Goal: Task Accomplishment & Management: Manage account settings

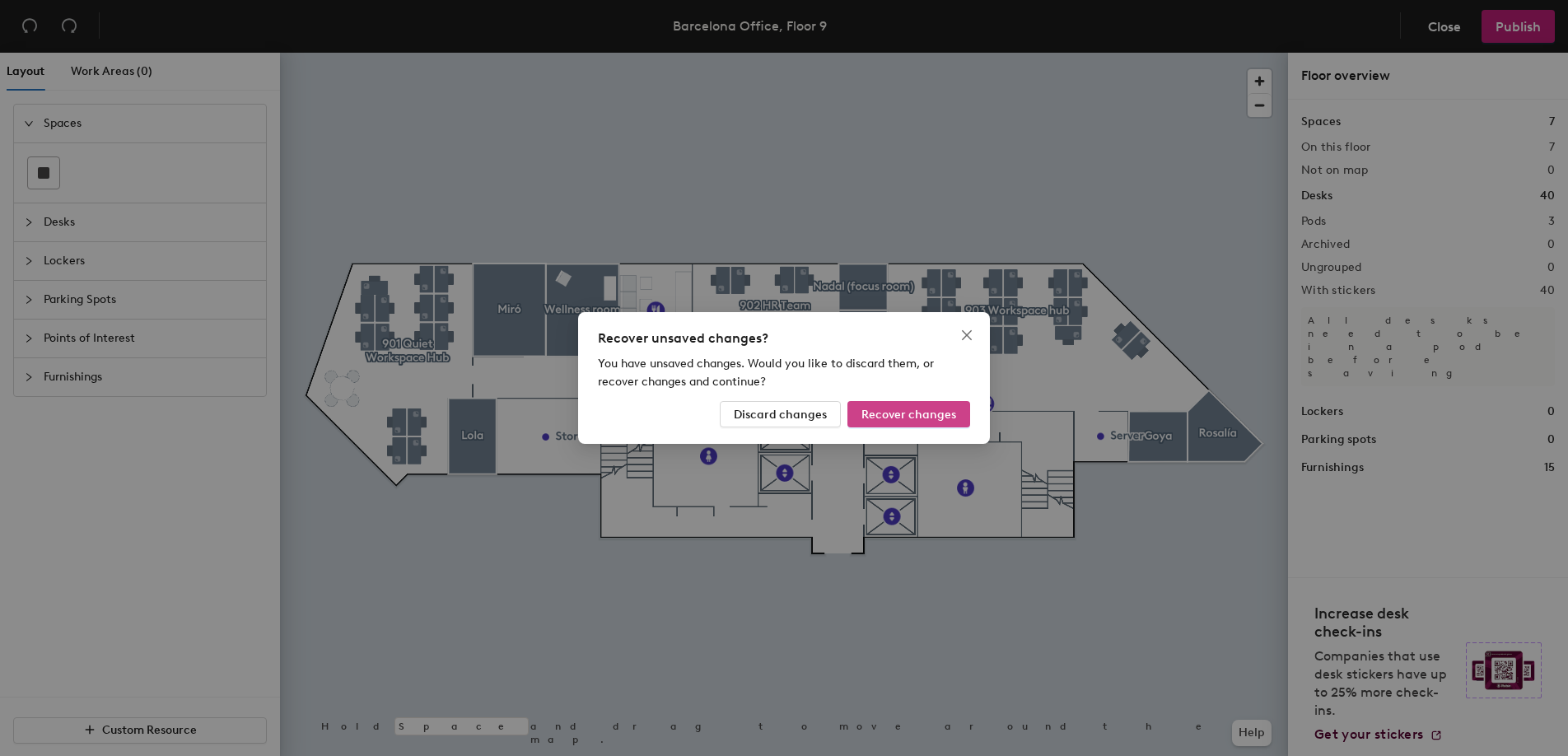
click at [898, 420] on span "Recover changes" at bounding box center [909, 415] width 95 height 14
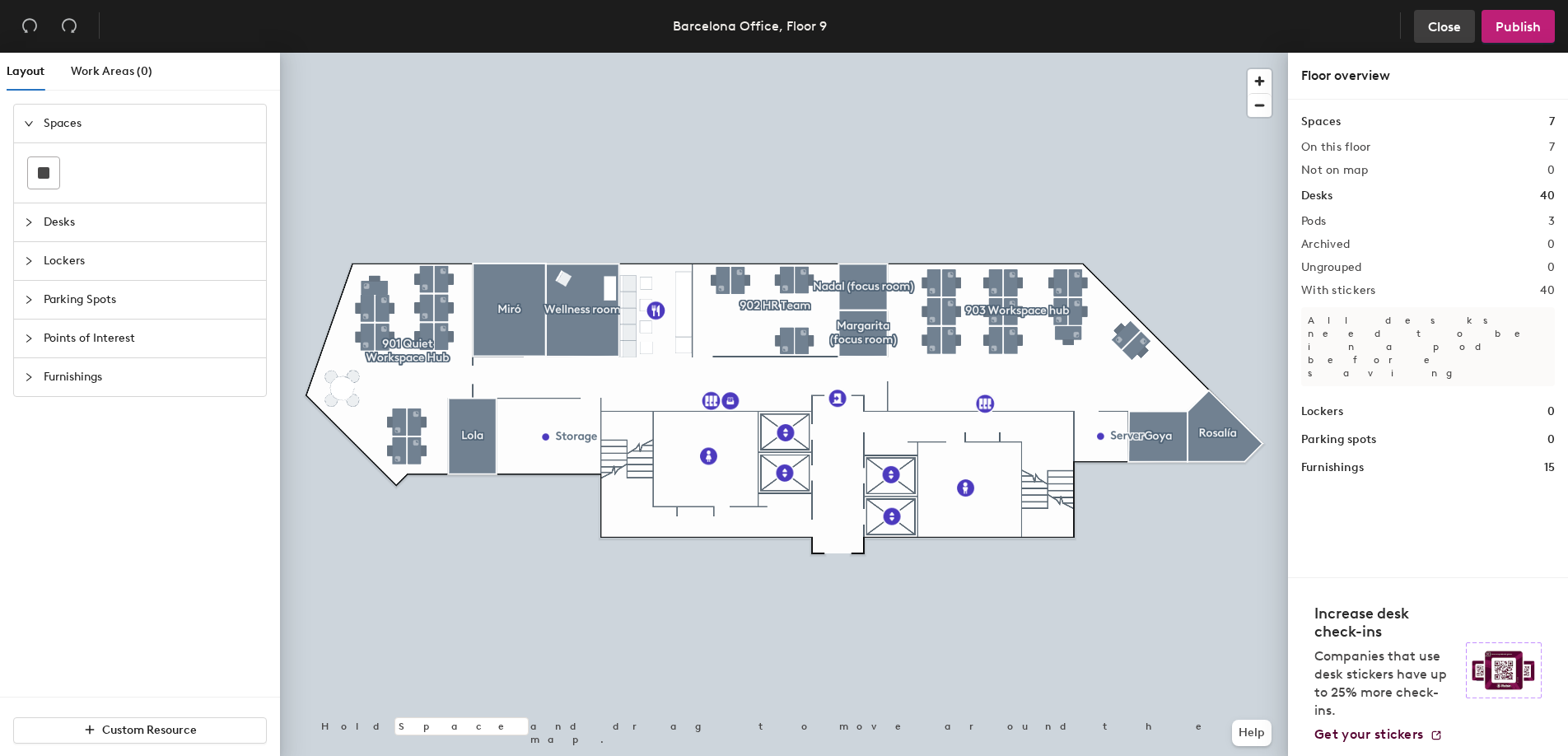
click at [1426, 29] on button "Close" at bounding box center [1444, 26] width 61 height 33
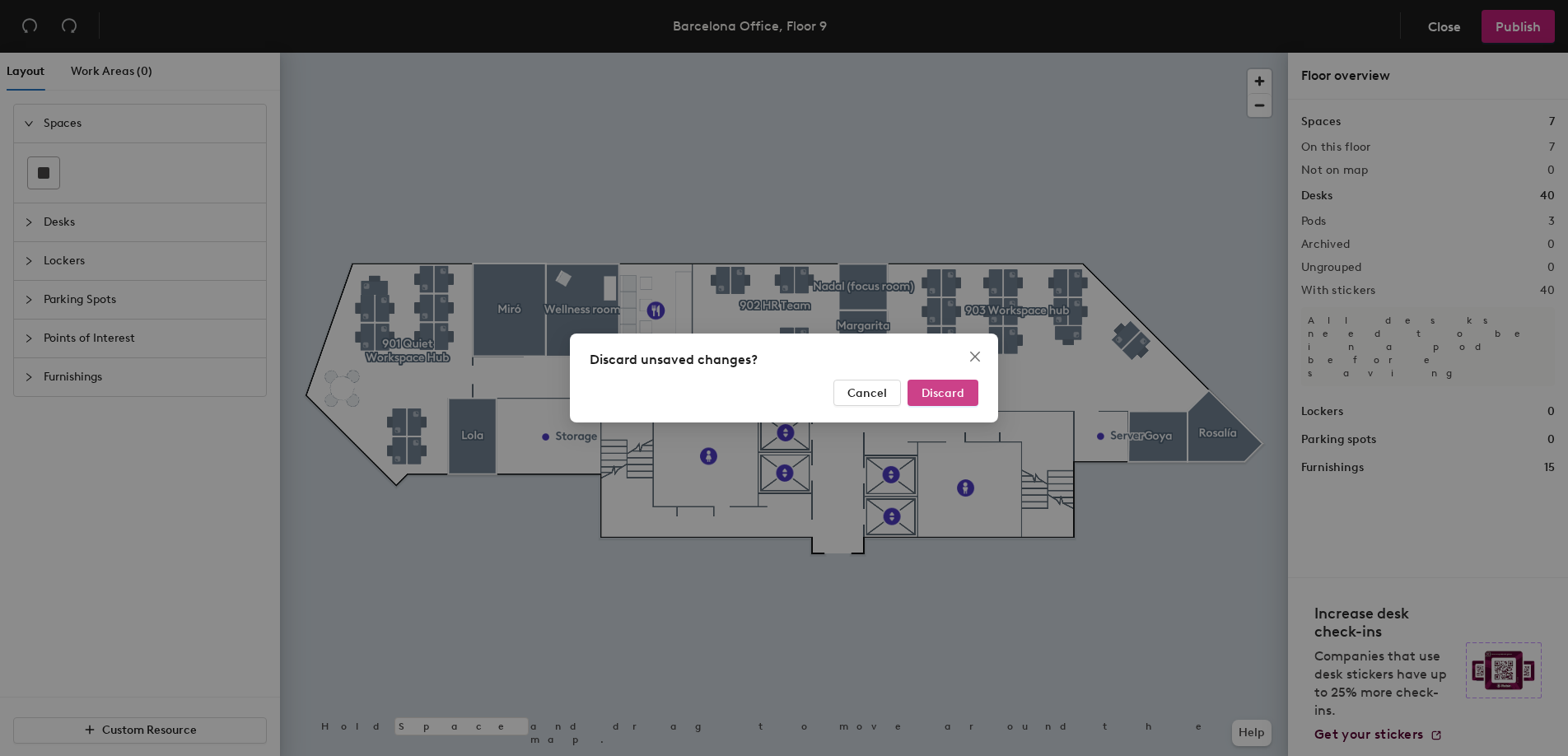
click at [938, 393] on span "Discard" at bounding box center [943, 393] width 43 height 14
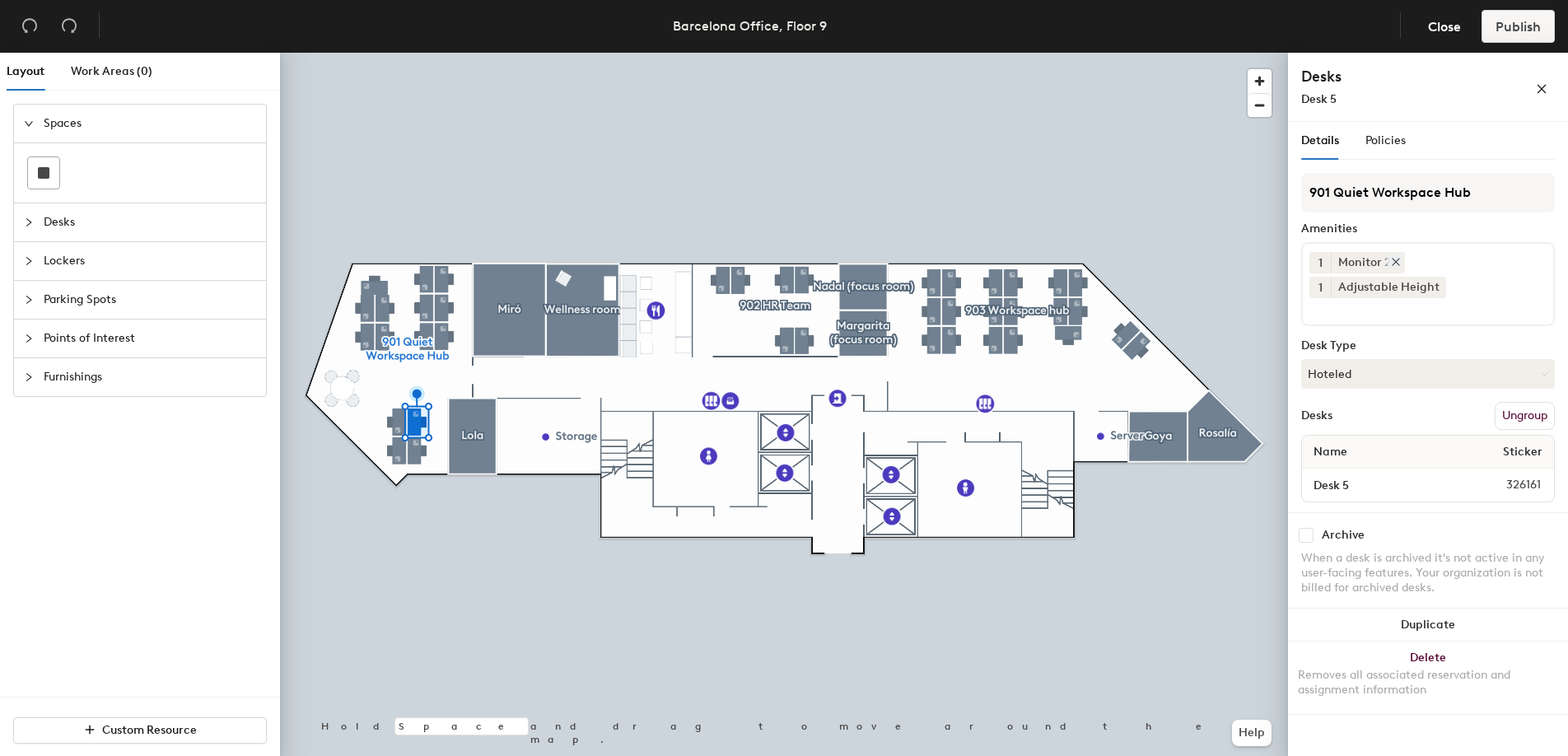
click at [1393, 265] on icon at bounding box center [1397, 262] width 7 height 7
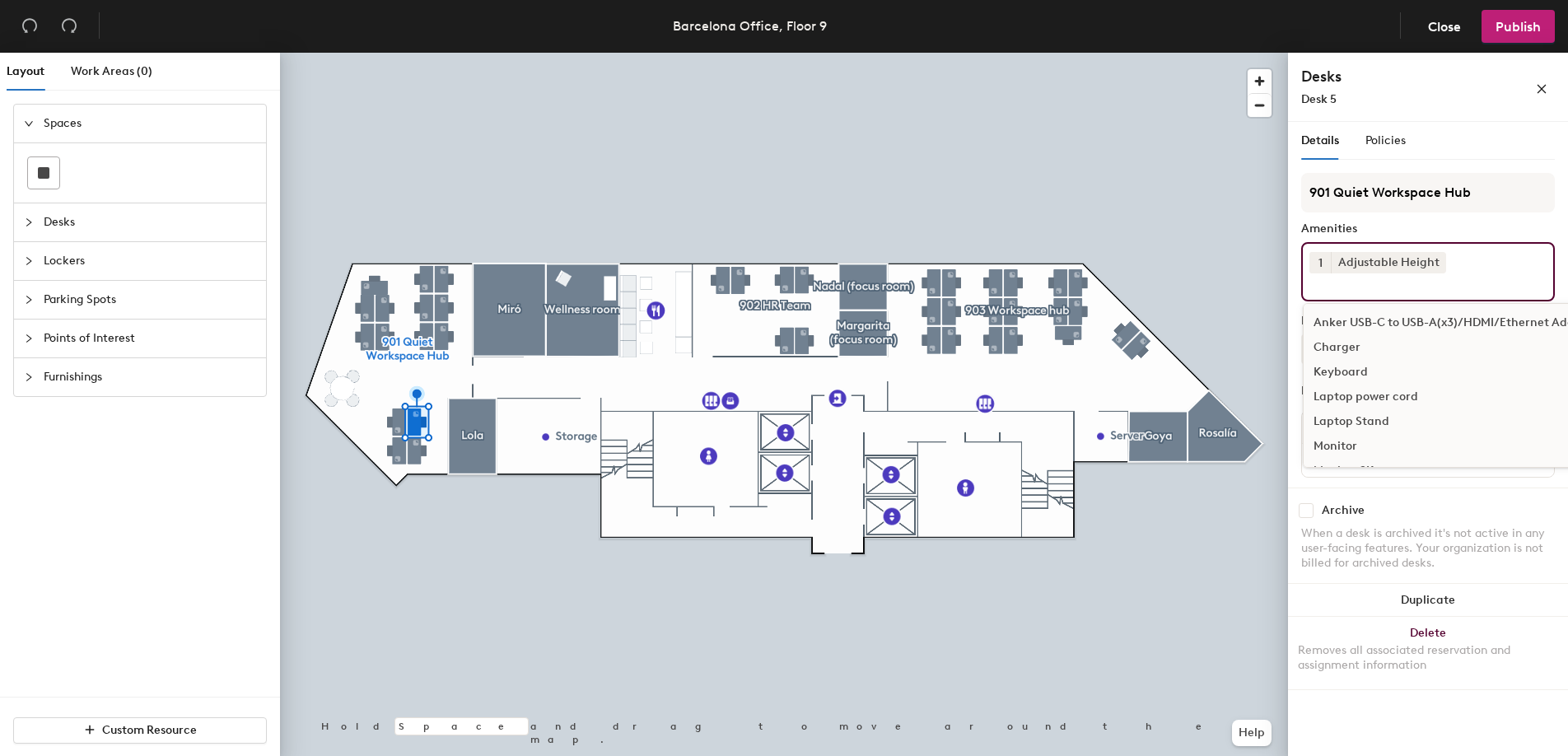
click at [1472, 268] on div "1 Adjustable Height Anker USB-C to USB-A(x3)/HDMI/Ethernet Adapter Charger Keyb…" at bounding box center [1427, 272] width 253 height 60
type input "moni"
click at [1375, 369] on div "Monitor 4K" at bounding box center [1428, 372] width 249 height 25
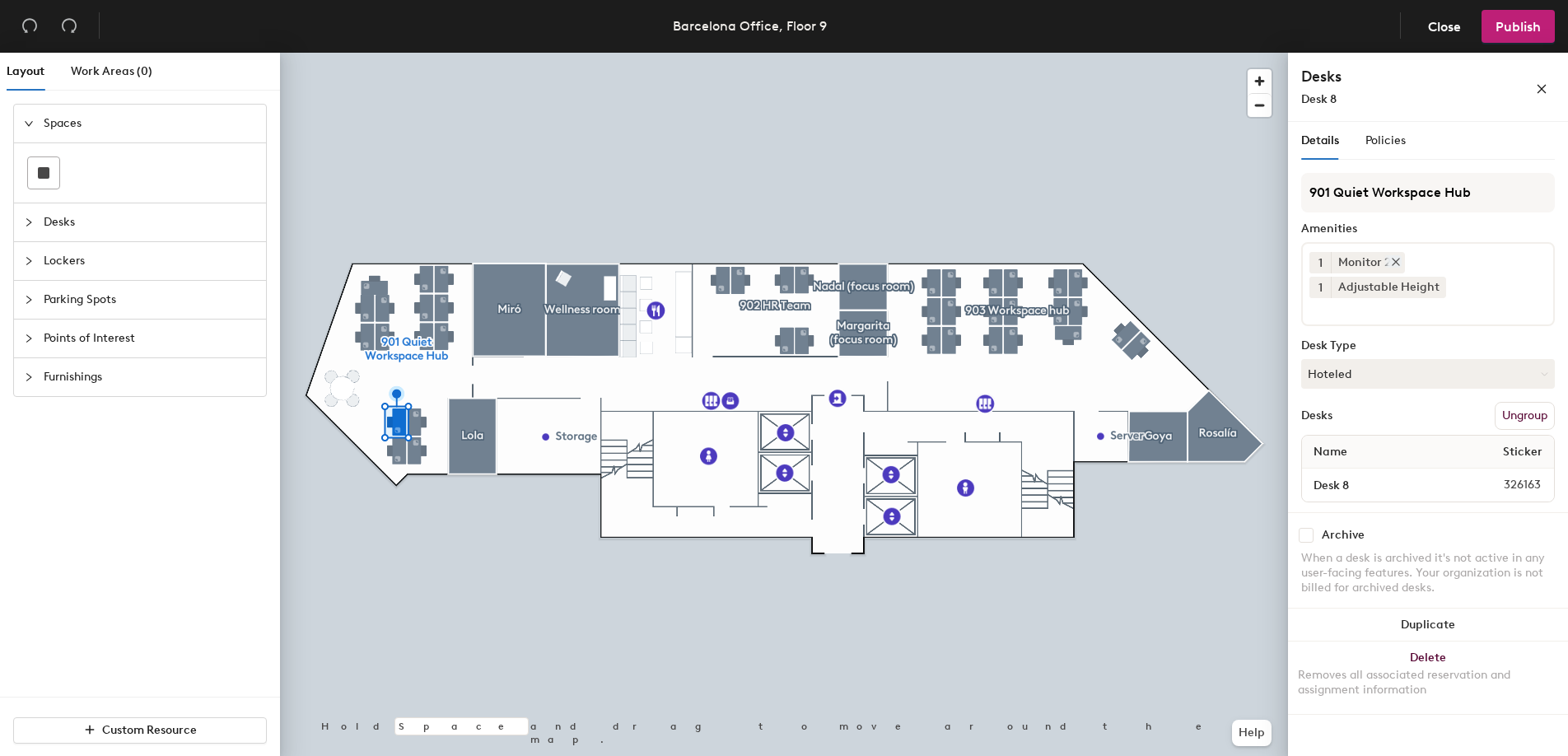
click at [1394, 265] on icon at bounding box center [1397, 262] width 12 height 12
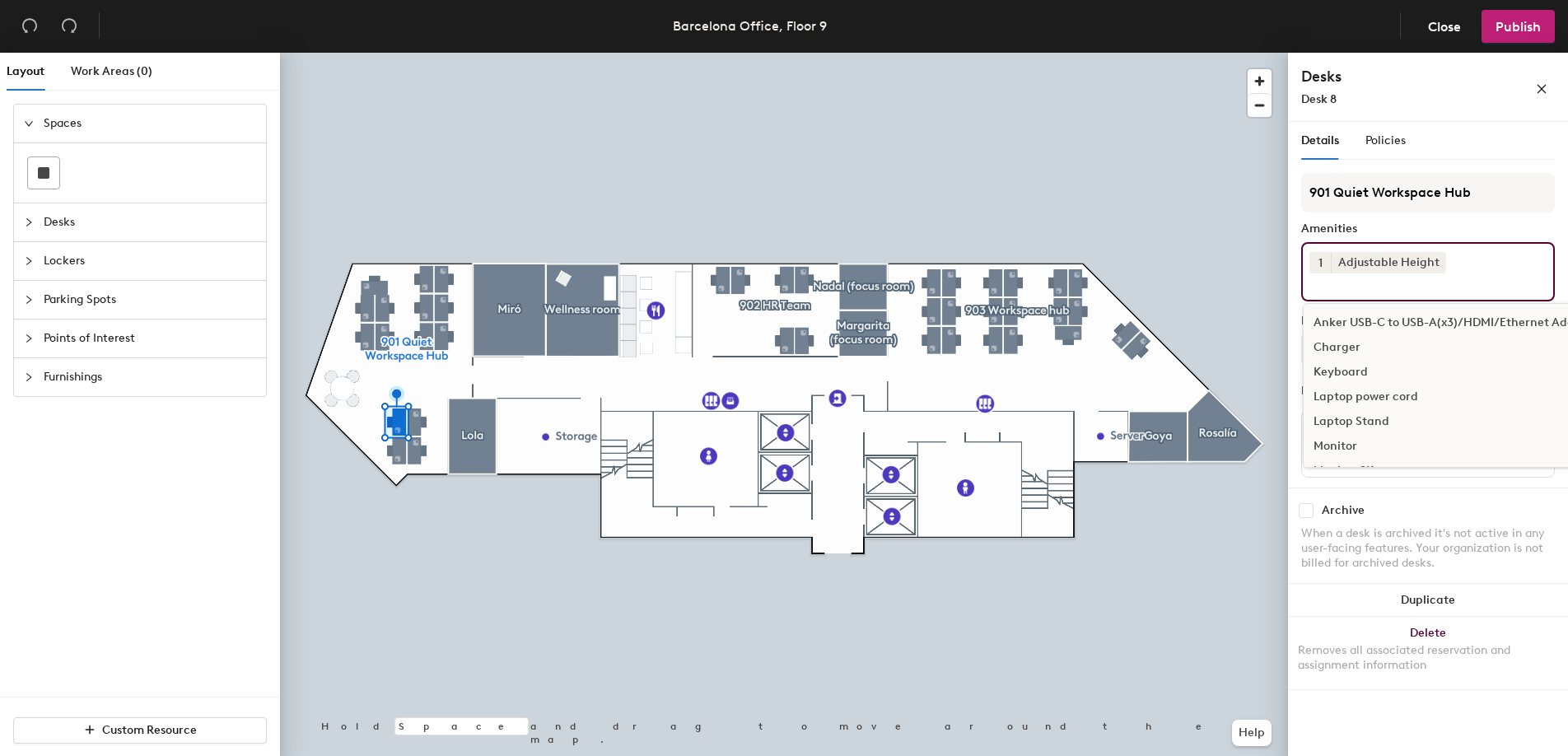
click at [1344, 285] on input at bounding box center [1384, 283] width 148 height 20
type input "moni"
click at [1358, 371] on div "Monitor 4K" at bounding box center [1428, 372] width 249 height 25
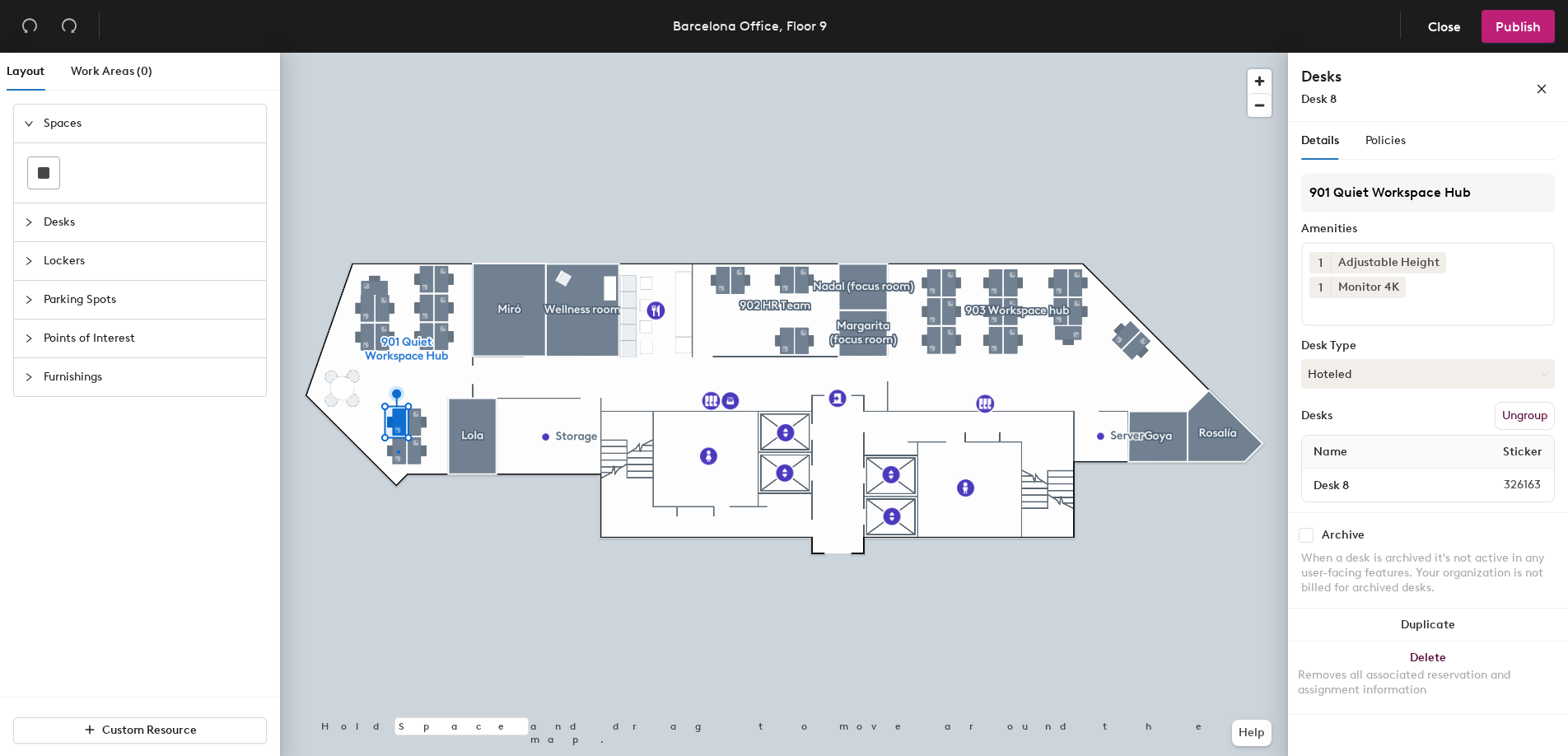
click at [397, 53] on div at bounding box center [784, 53] width 1008 height 0
click at [1397, 259] on icon at bounding box center [1397, 262] width 7 height 7
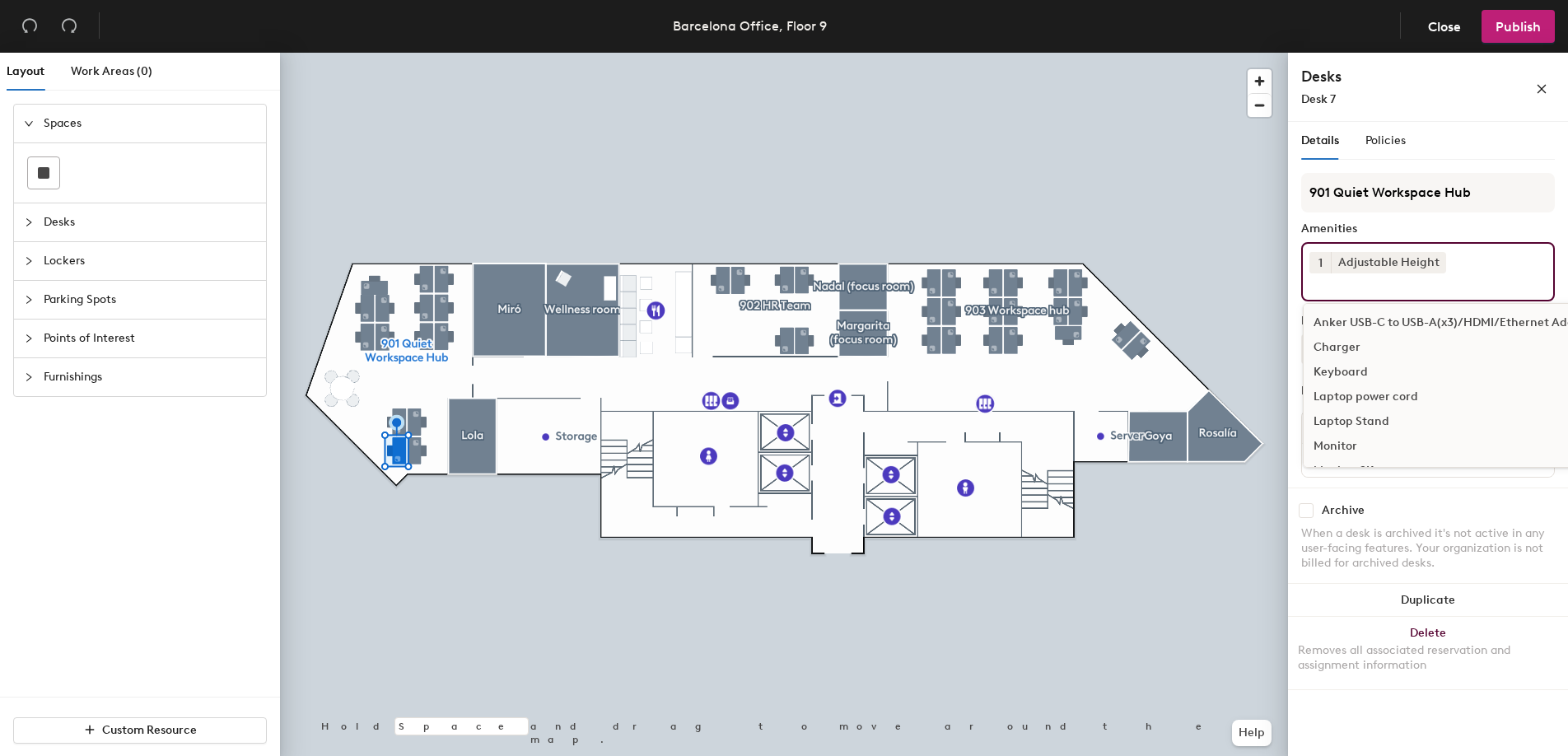
click at [1359, 281] on input at bounding box center [1384, 283] width 148 height 20
type input "moni"
click at [1343, 369] on div "Monitor 4K" at bounding box center [1428, 372] width 249 height 25
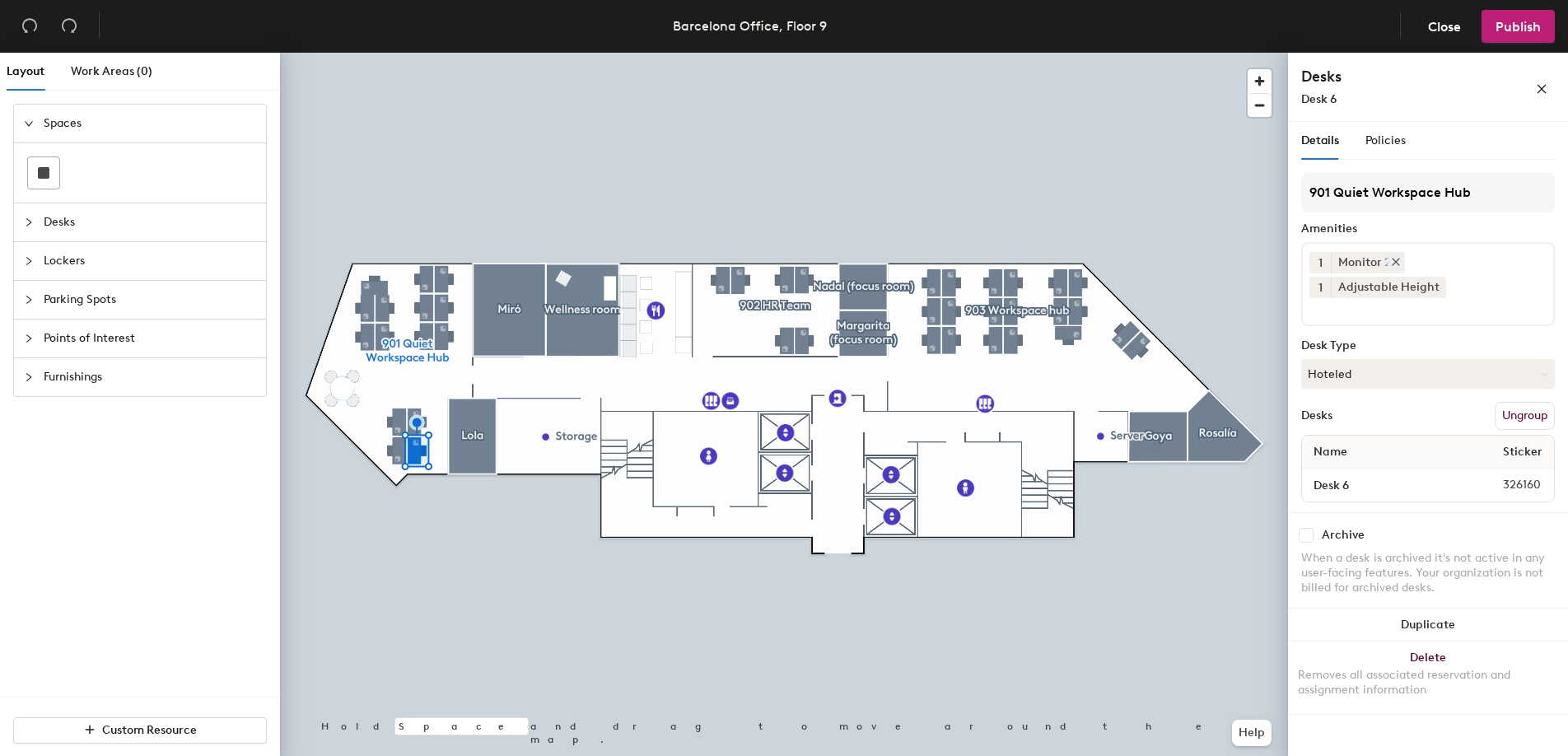
click at [1397, 259] on icon at bounding box center [1397, 262] width 12 height 12
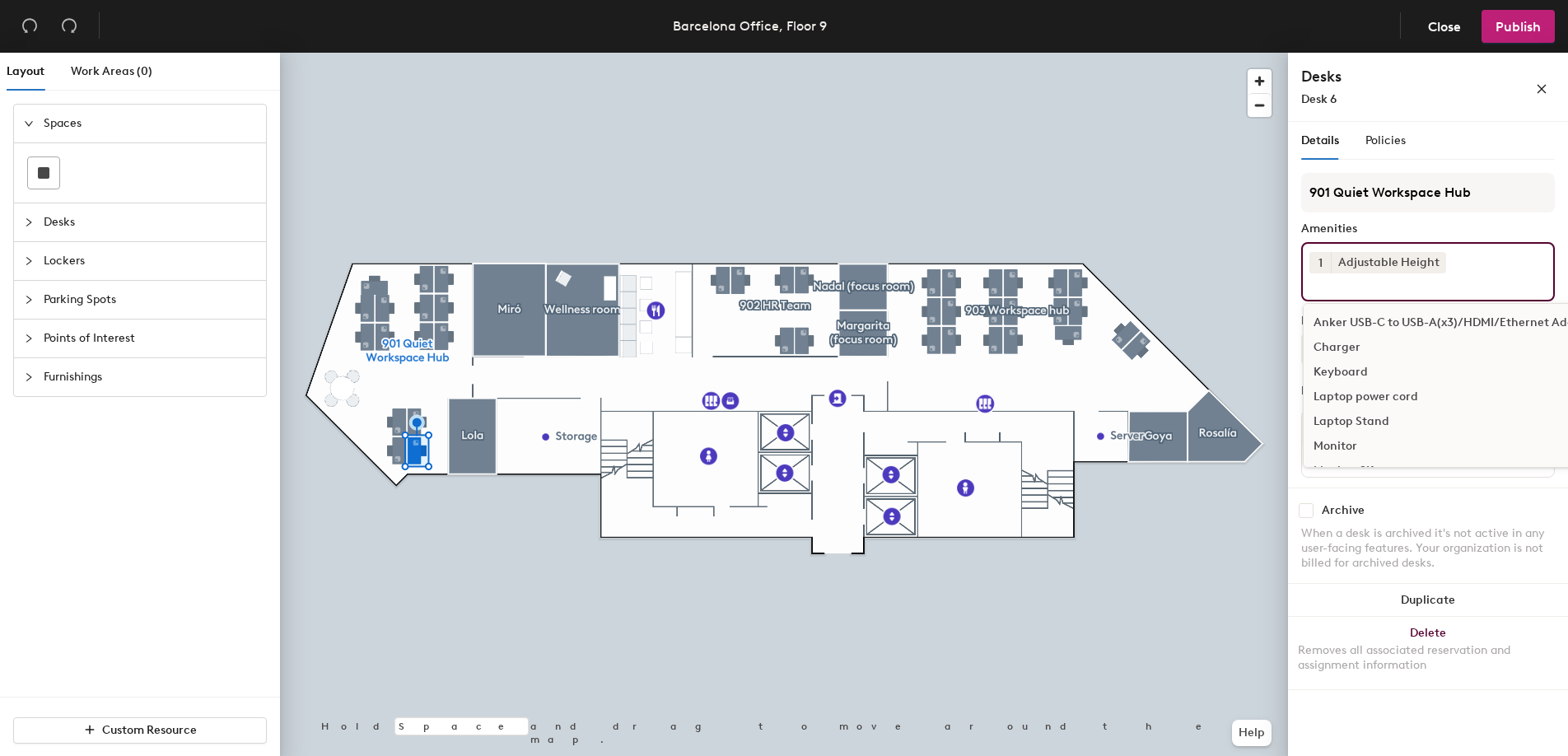
click at [1352, 282] on input at bounding box center [1384, 283] width 148 height 20
type input "moni"
click at [1323, 374] on div "Monitor 4K" at bounding box center [1428, 372] width 249 height 25
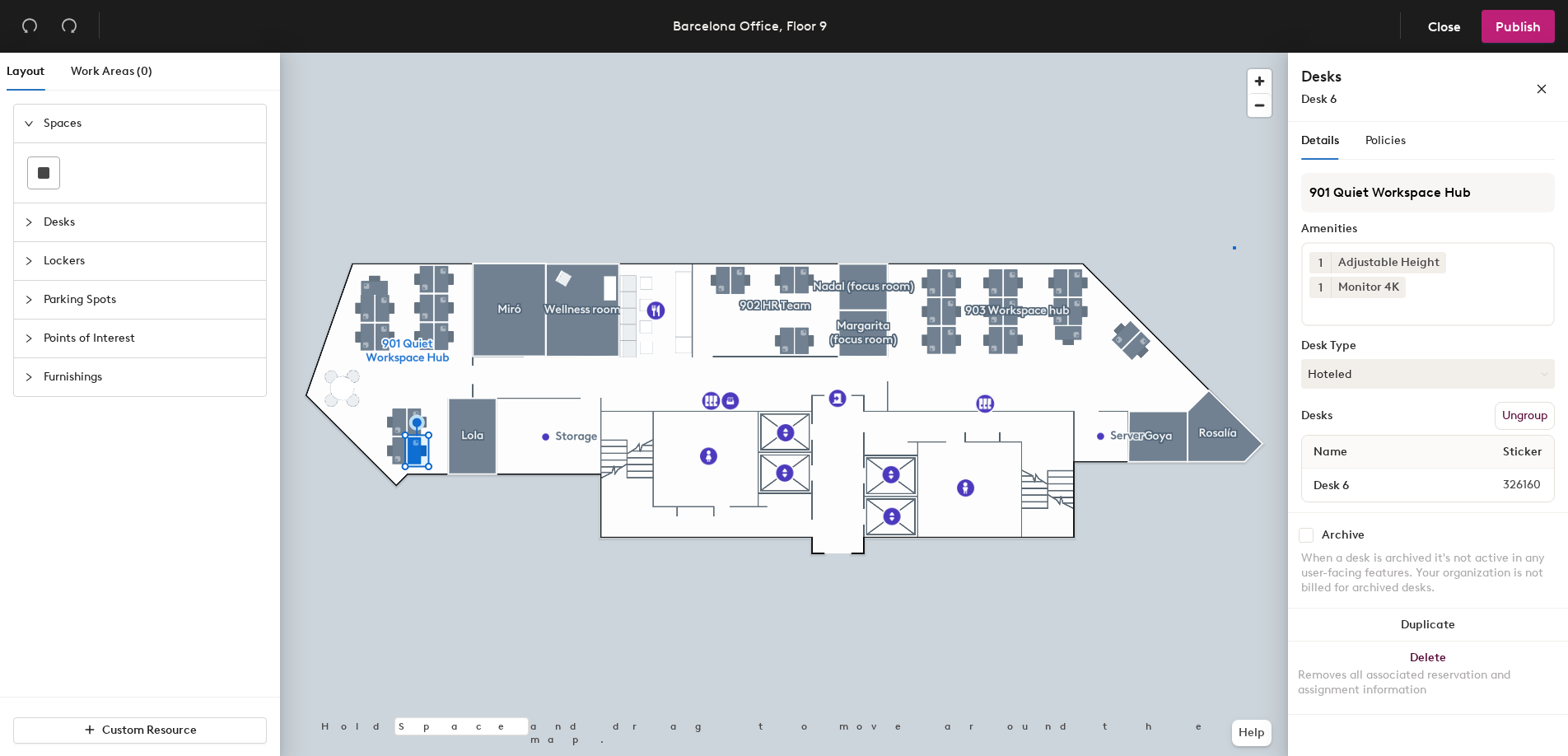
click at [1233, 53] on div at bounding box center [784, 53] width 1008 height 0
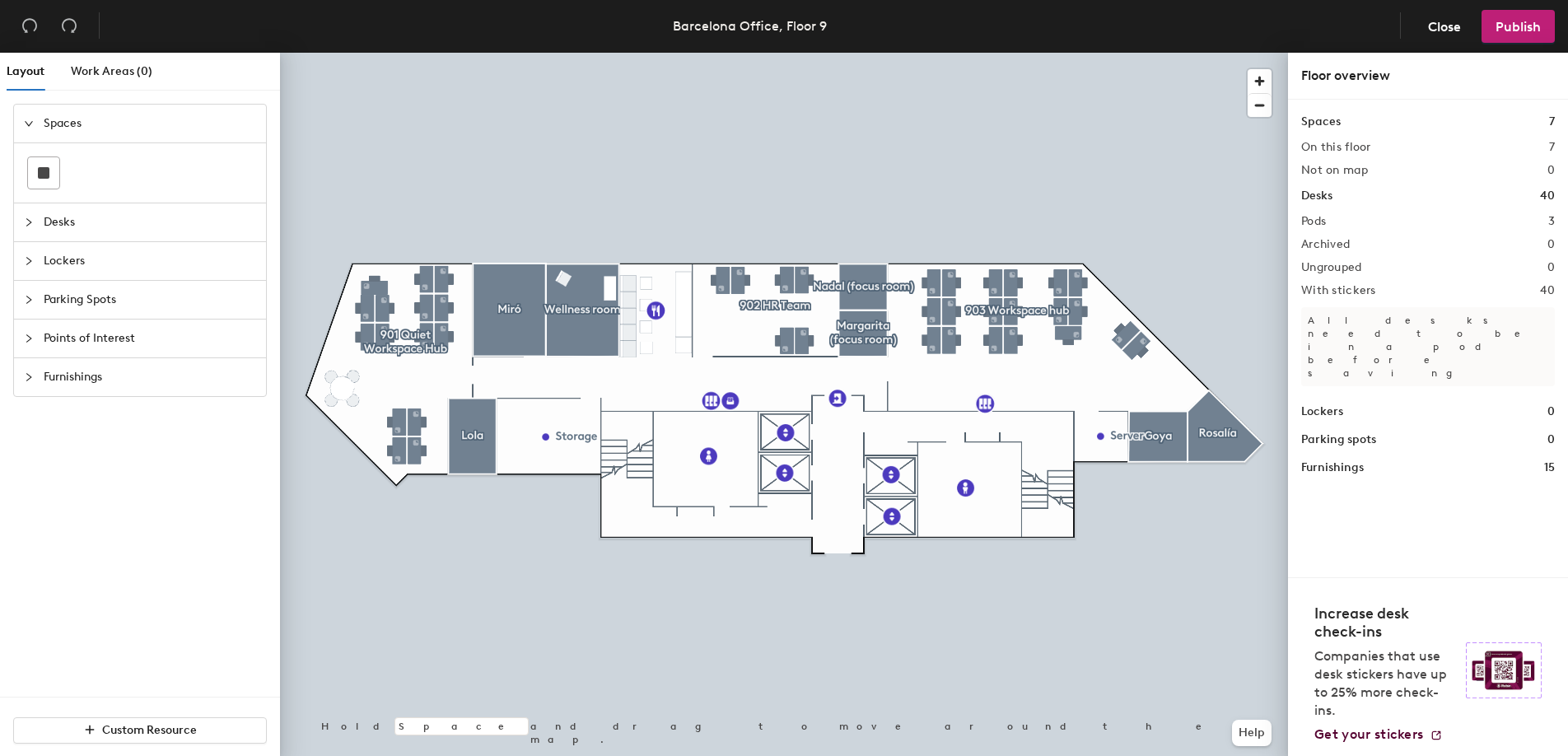
click at [421, 53] on div at bounding box center [784, 53] width 1008 height 0
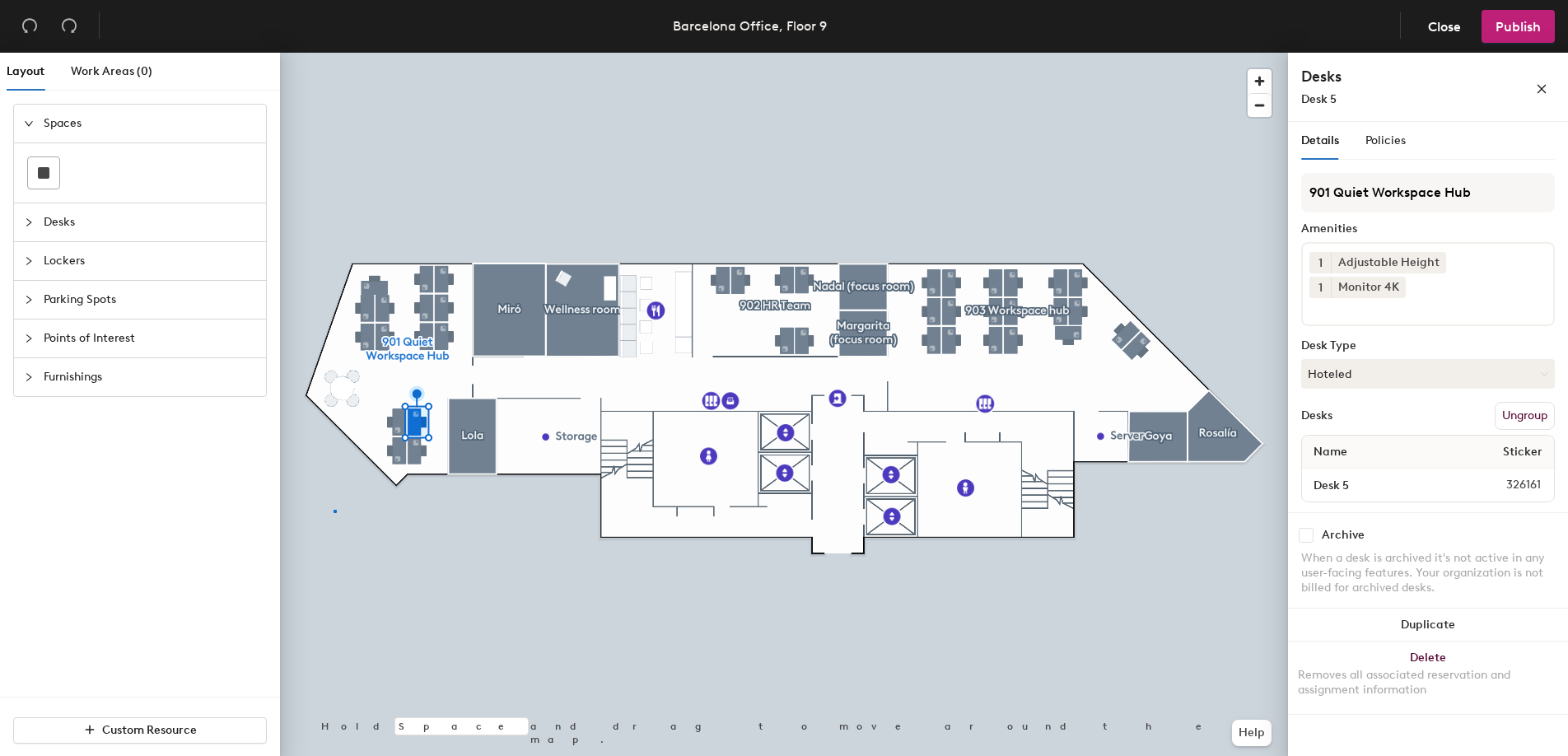
click at [334, 53] on div at bounding box center [784, 53] width 1008 height 0
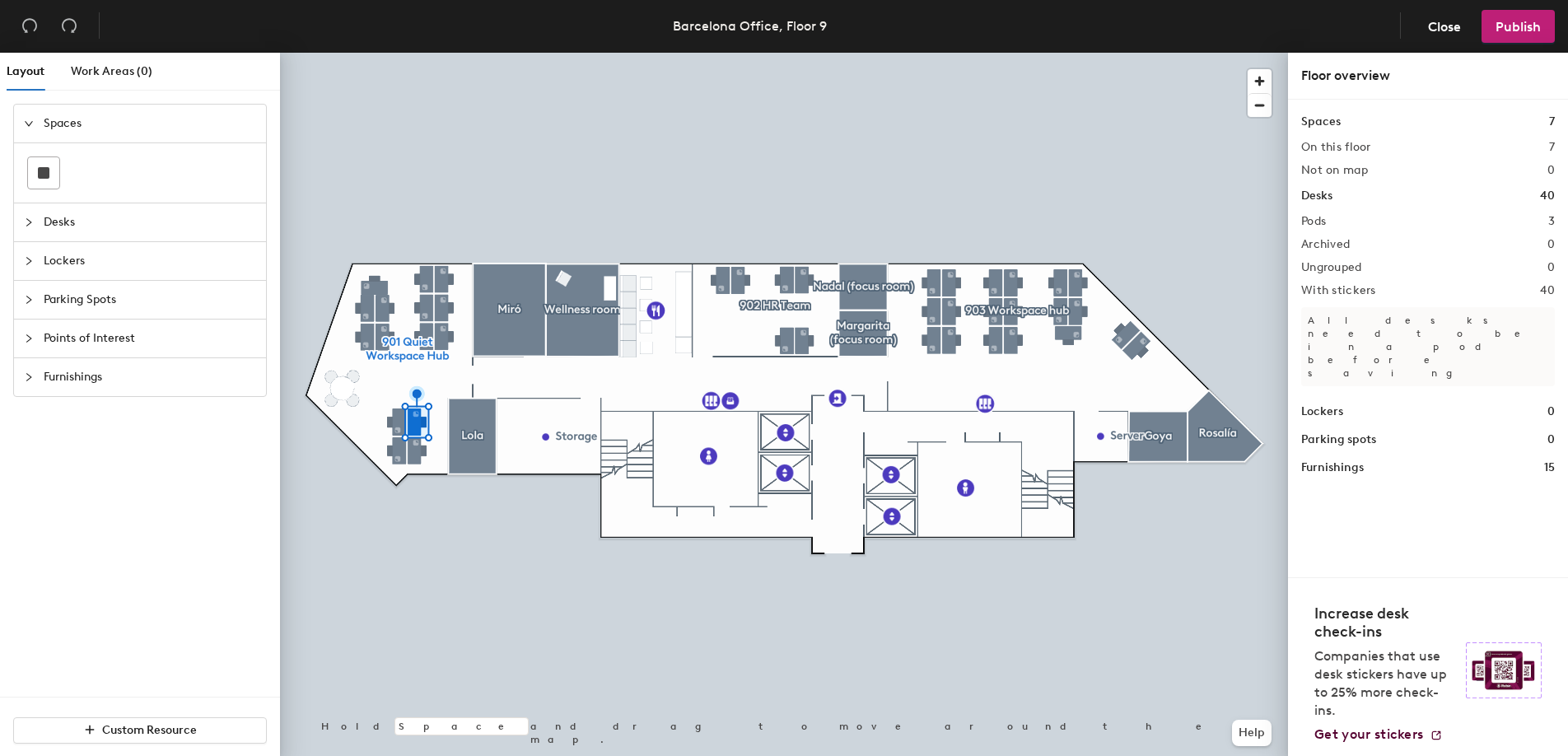
click at [386, 53] on div at bounding box center [784, 53] width 1008 height 0
click at [409, 53] on div at bounding box center [784, 53] width 1008 height 0
click at [409, 53] on div at bounding box center [784, 53] width 1008 height 0
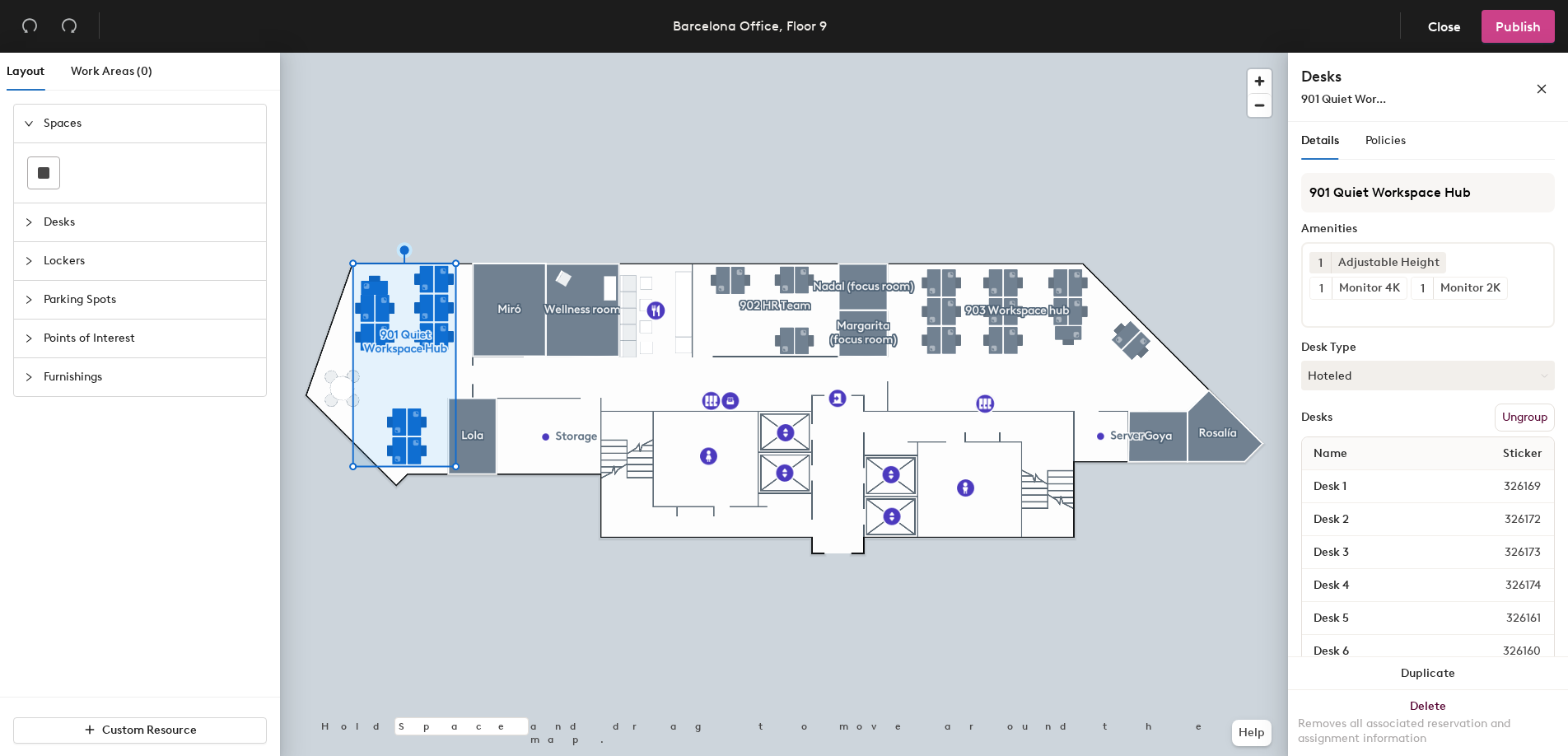
click at [1513, 26] on span "Publish" at bounding box center [1518, 26] width 45 height 15
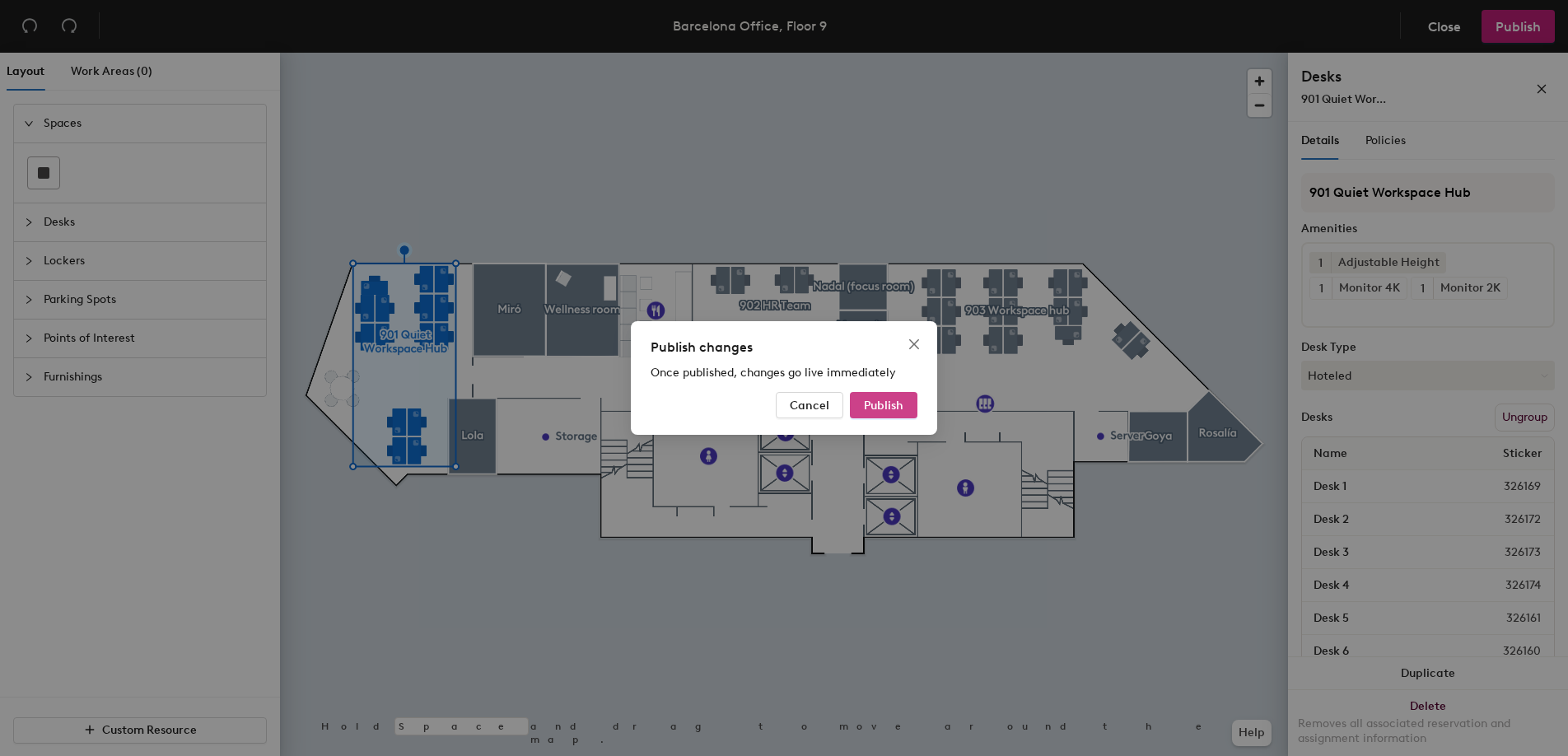
click at [888, 408] on span "Publish" at bounding box center [884, 405] width 39 height 14
